Goal: Information Seeking & Learning: Understand process/instructions

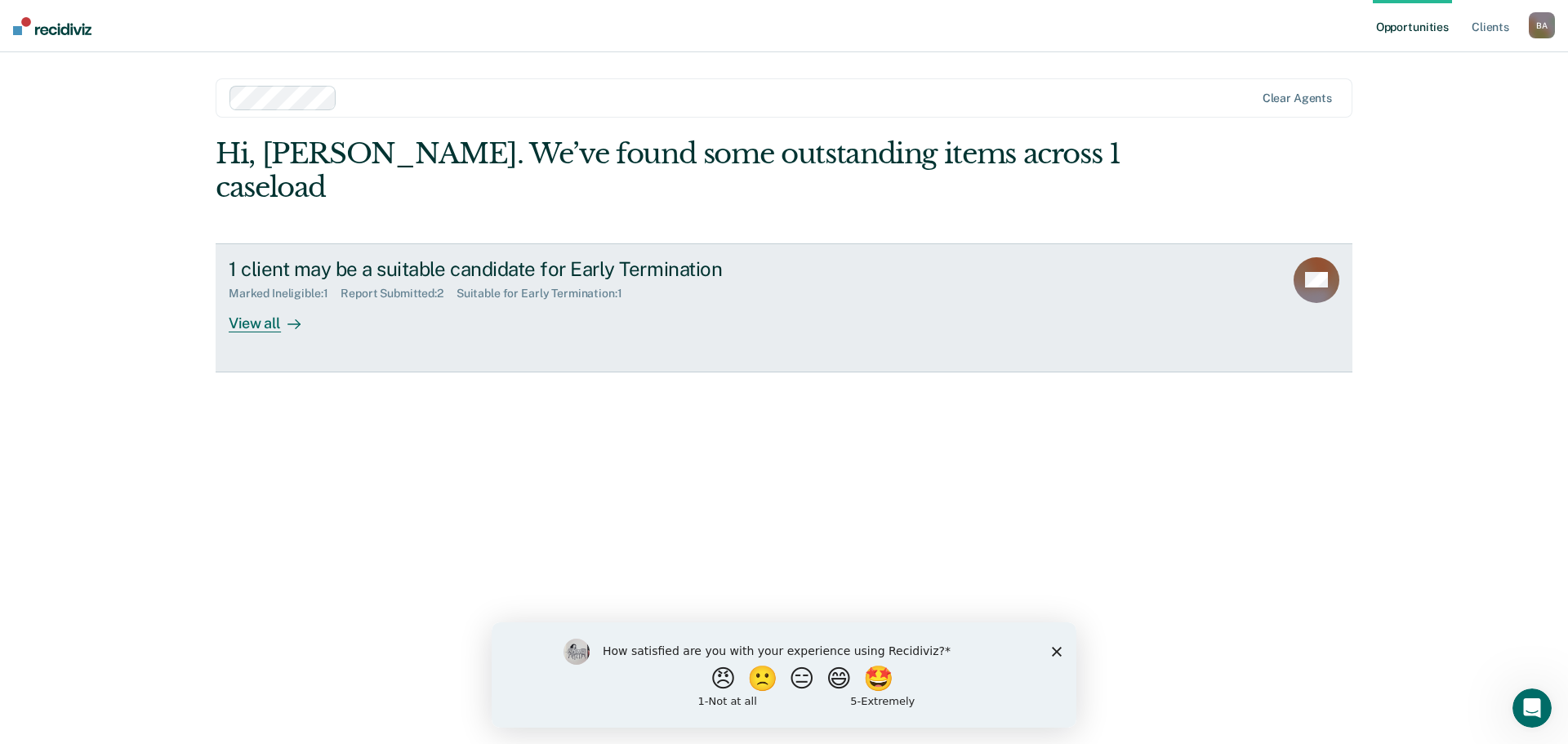
click at [273, 300] on div "View all" at bounding box center [274, 316] width 91 height 32
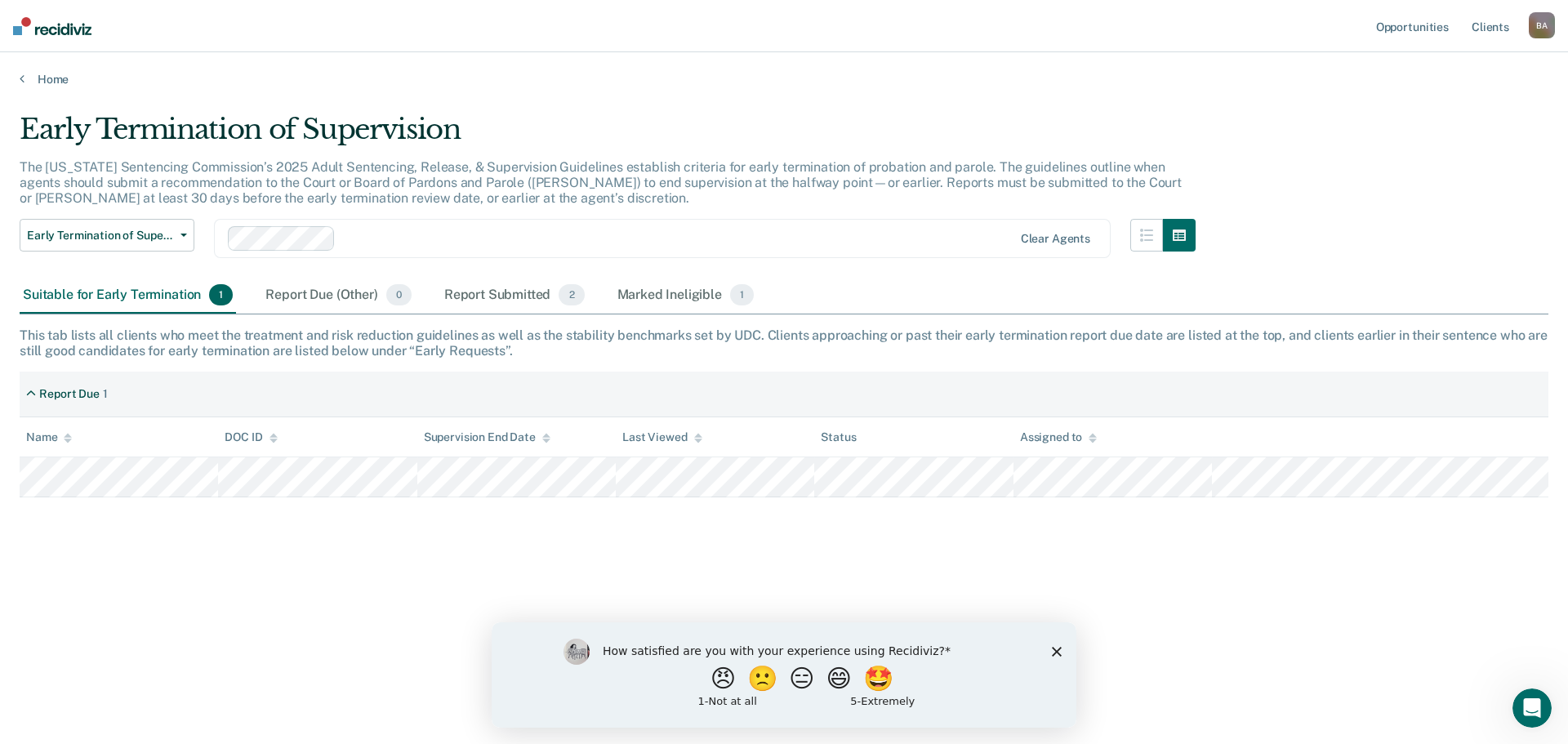
click at [1058, 651] on polygon "Close survey" at bounding box center [1057, 650] width 9 height 9
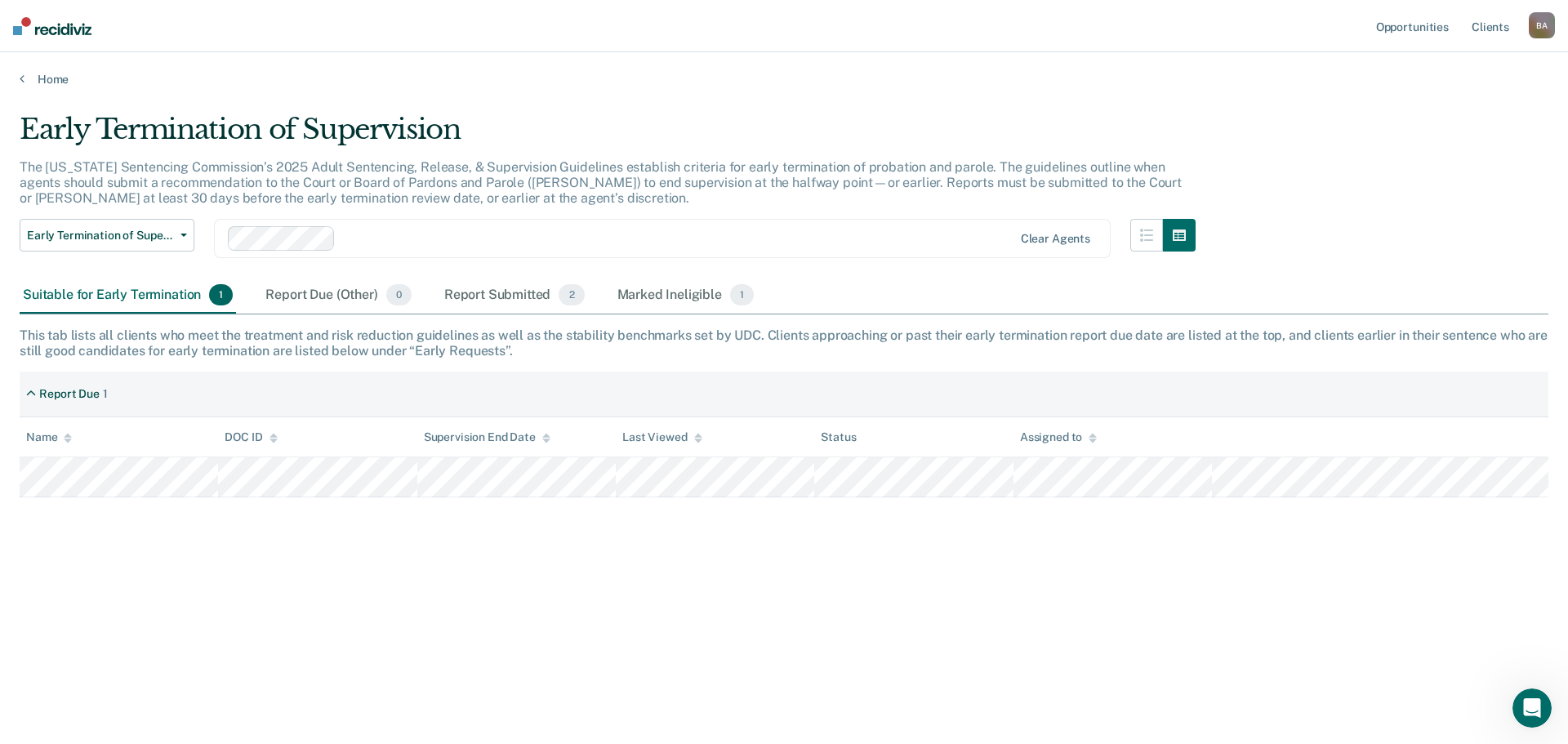
click at [1162, 95] on main "Early Termination of Supervision The [US_STATE] Sentencing Commission’s 2025 Ad…" at bounding box center [784, 412] width 1568 height 652
click at [978, 95] on main "Early Termination of Supervision The [US_STATE] Sentencing Commission’s 2025 Ad…" at bounding box center [784, 412] width 1568 height 652
click at [976, 91] on main "Early Termination of Supervision The [US_STATE] Sentencing Commission’s 2025 Ad…" at bounding box center [784, 412] width 1568 height 652
